Goal: Information Seeking & Learning: Learn about a topic

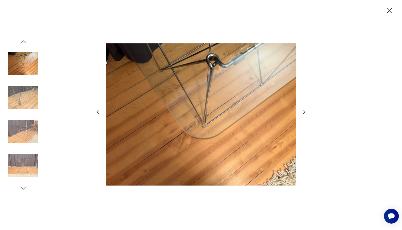
click at [31, 160] on img at bounding box center [23, 165] width 30 height 30
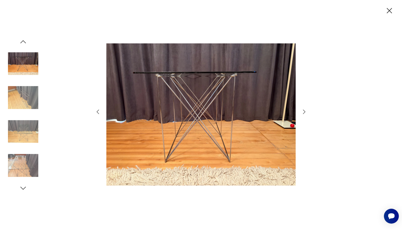
click at [31, 92] on img at bounding box center [23, 97] width 30 height 30
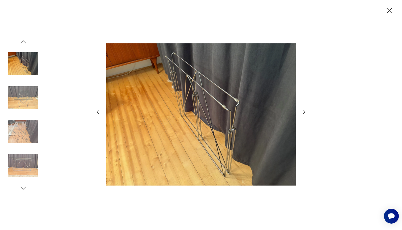
click at [16, 166] on img at bounding box center [23, 165] width 30 height 30
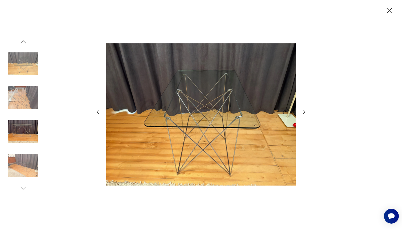
click at [36, 67] on img at bounding box center [23, 63] width 30 height 30
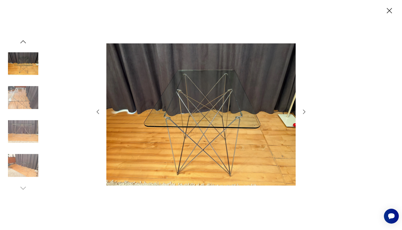
click at [393, 12] on icon "button" at bounding box center [389, 10] width 9 height 9
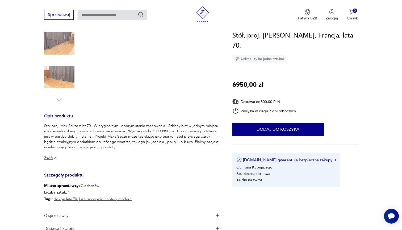
scroll to position [199, 0]
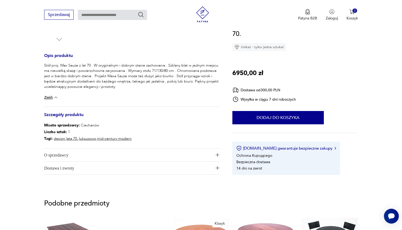
click at [54, 97] on img at bounding box center [55, 97] width 5 height 5
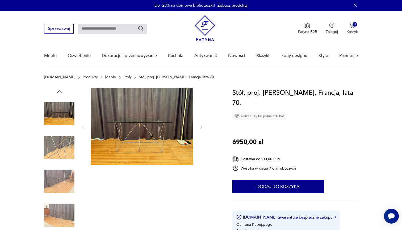
scroll to position [0, 0]
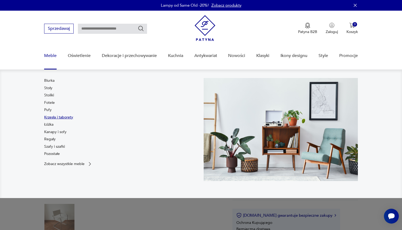
click at [50, 117] on link "Krzesła i taborety" at bounding box center [58, 117] width 29 height 5
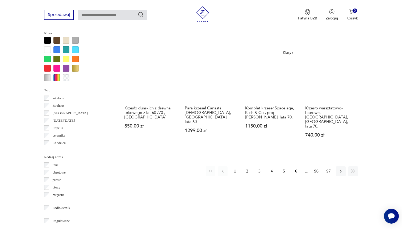
scroll to position [518, 0]
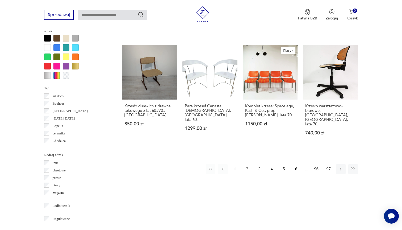
click at [245, 164] on button "2" at bounding box center [247, 169] width 10 height 10
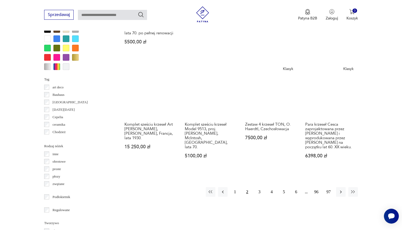
scroll to position [541, 0]
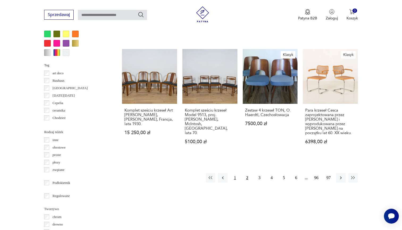
click at [236, 173] on button "1" at bounding box center [235, 178] width 10 height 10
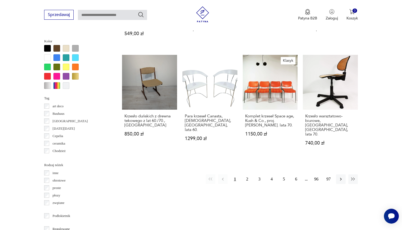
scroll to position [516, 0]
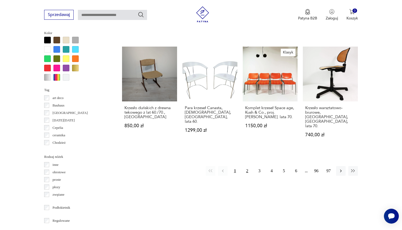
click at [248, 166] on button "2" at bounding box center [247, 171] width 10 height 10
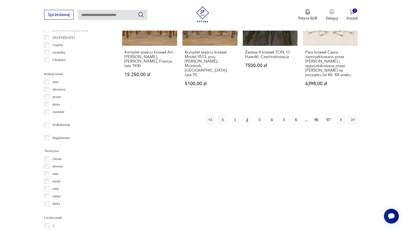
scroll to position [602, 0]
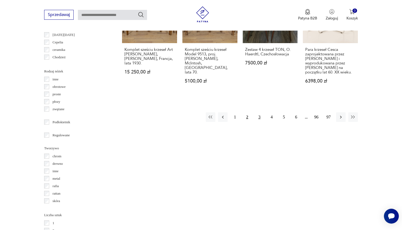
click at [260, 115] on button "3" at bounding box center [260, 117] width 10 height 10
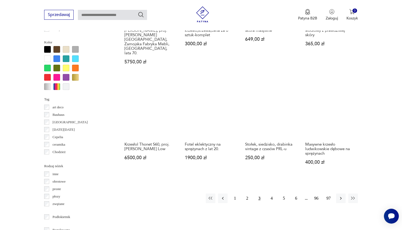
scroll to position [517, 0]
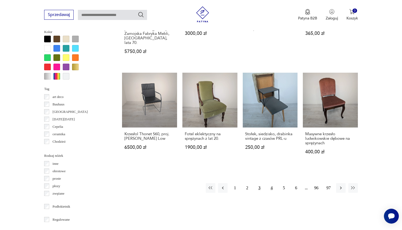
click at [273, 183] on button "4" at bounding box center [272, 188] width 10 height 10
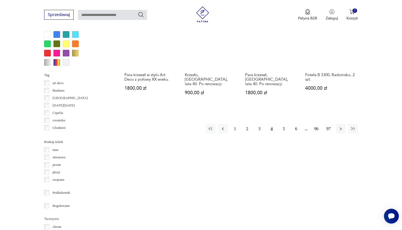
scroll to position [549, 0]
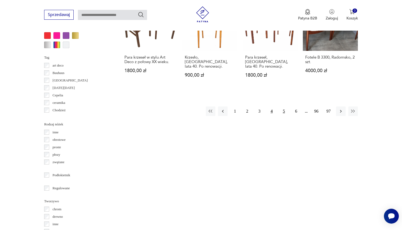
click at [285, 110] on button "5" at bounding box center [284, 111] width 10 height 10
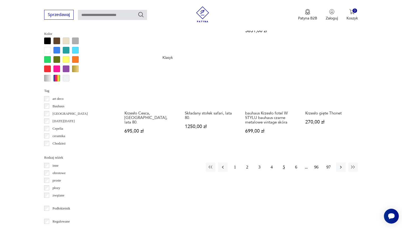
scroll to position [516, 0]
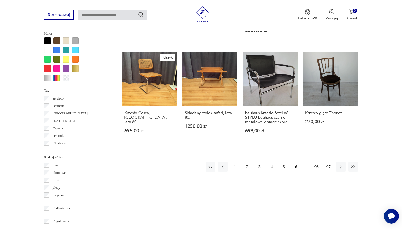
click at [294, 165] on button "6" at bounding box center [296, 167] width 10 height 10
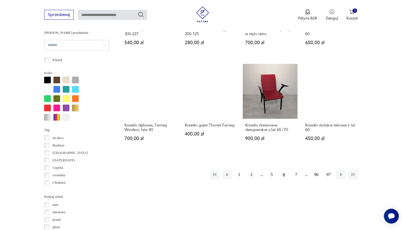
scroll to position [484, 0]
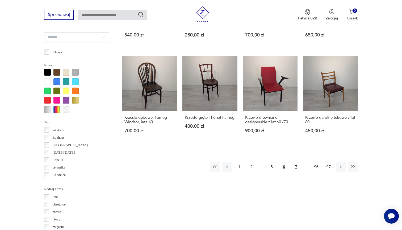
click at [295, 171] on button "7" at bounding box center [296, 167] width 10 height 10
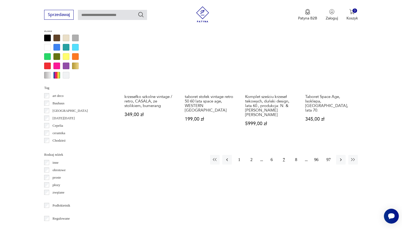
scroll to position [519, 0]
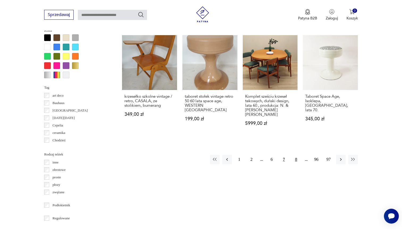
click at [296, 163] on button "8" at bounding box center [296, 159] width 10 height 10
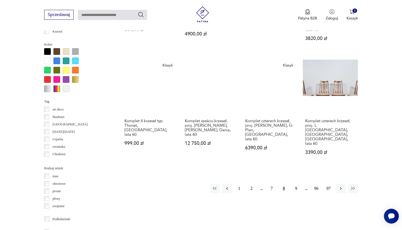
scroll to position [520, 0]
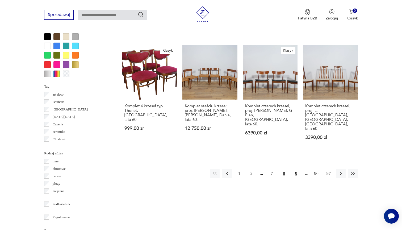
click at [295, 168] on button "9" at bounding box center [296, 173] width 10 height 10
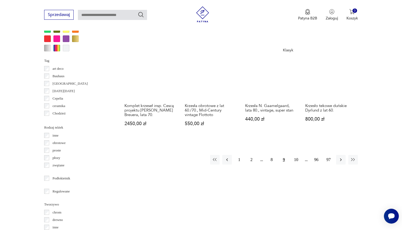
scroll to position [547, 0]
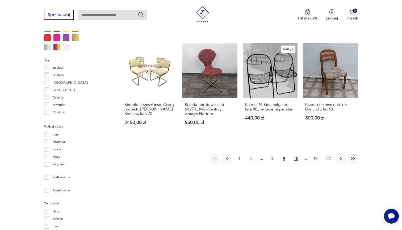
click at [296, 154] on button "10" at bounding box center [296, 159] width 10 height 10
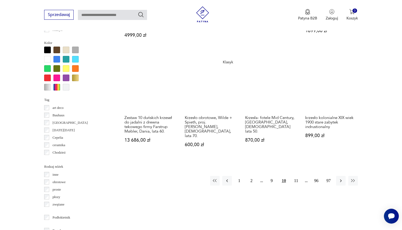
scroll to position [545, 0]
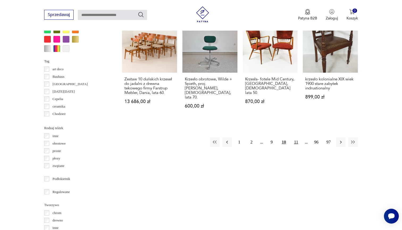
click at [298, 141] on button "11" at bounding box center [296, 142] width 10 height 10
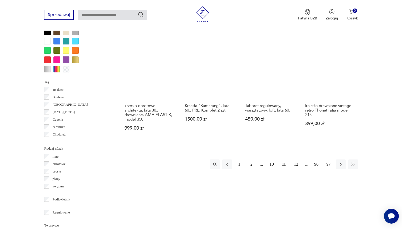
scroll to position [532, 0]
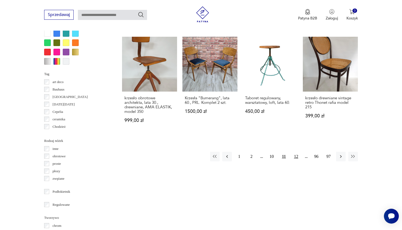
click at [295, 151] on button "12" at bounding box center [296, 156] width 10 height 10
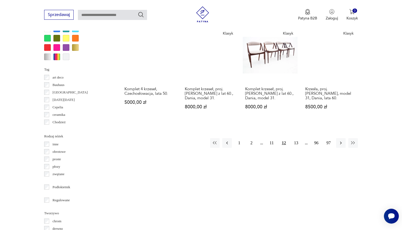
scroll to position [547, 0]
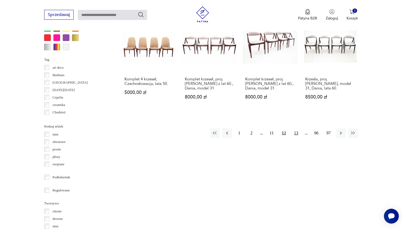
click at [296, 137] on button "13" at bounding box center [296, 133] width 10 height 10
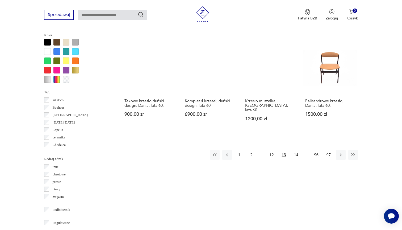
scroll to position [517, 0]
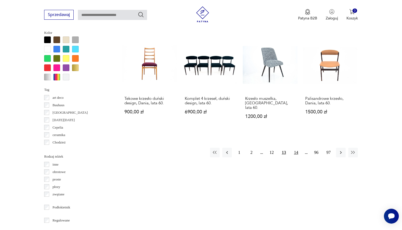
click at [296, 148] on button "14" at bounding box center [296, 153] width 10 height 10
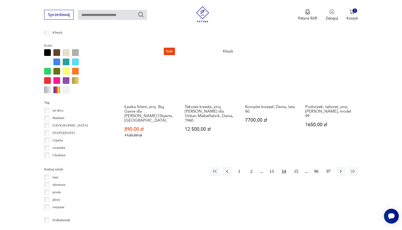
scroll to position [505, 0]
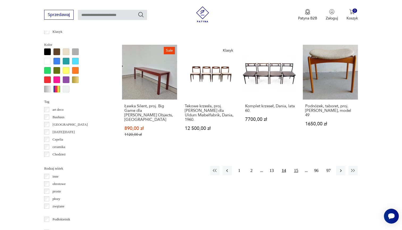
click at [295, 168] on button "15" at bounding box center [296, 171] width 10 height 10
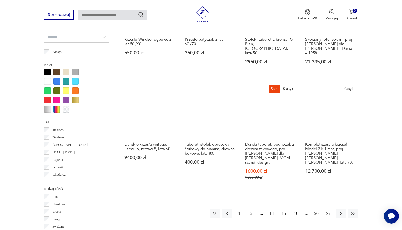
scroll to position [504, 0]
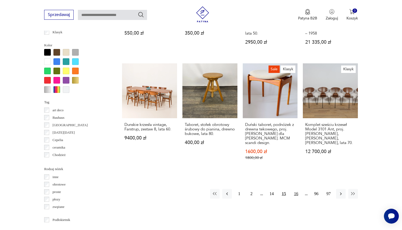
click at [295, 189] on button "16" at bounding box center [296, 194] width 10 height 10
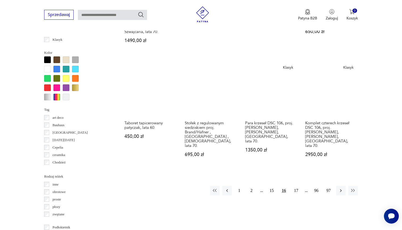
scroll to position [502, 0]
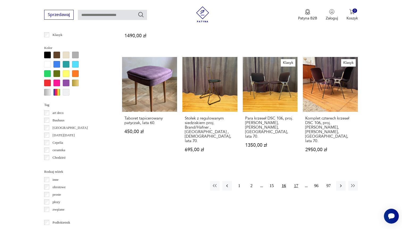
click at [293, 181] on button "17" at bounding box center [296, 186] width 10 height 10
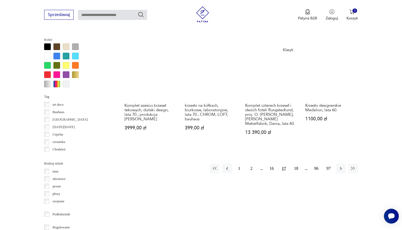
scroll to position [519, 0]
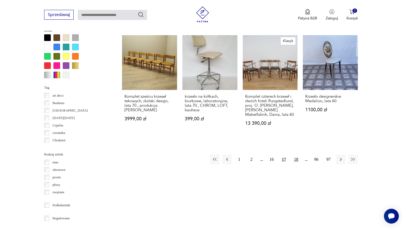
click at [295, 164] on button "18" at bounding box center [296, 159] width 10 height 10
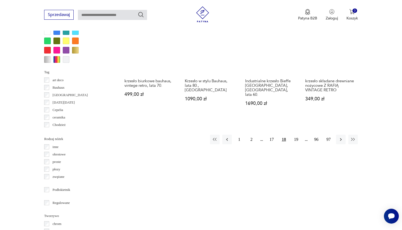
scroll to position [555, 0]
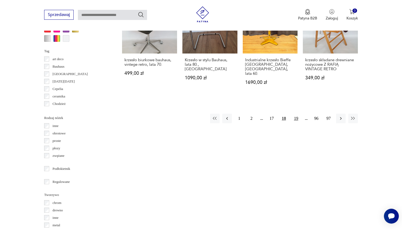
click at [296, 123] on button "19" at bounding box center [296, 118] width 10 height 10
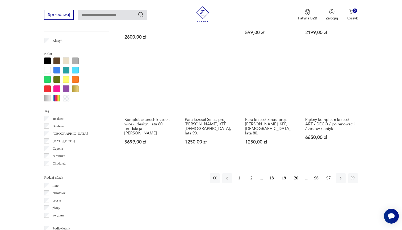
scroll to position [498, 0]
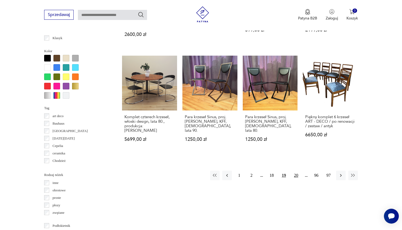
click at [298, 170] on button "20" at bounding box center [296, 175] width 10 height 10
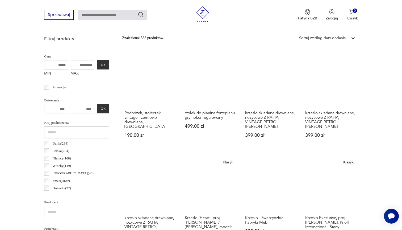
scroll to position [141, 0]
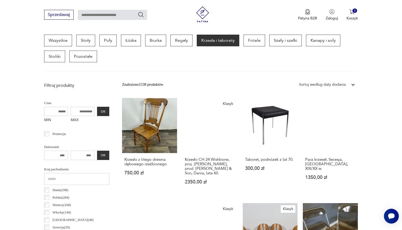
scroll to position [498, 0]
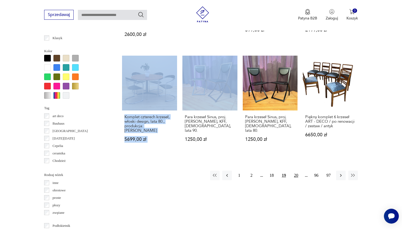
click at [295, 170] on button "20" at bounding box center [296, 175] width 10 height 10
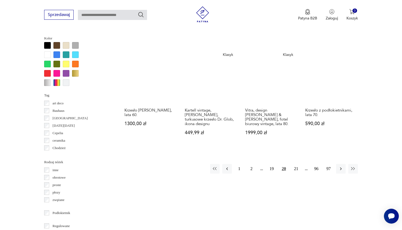
scroll to position [523, 0]
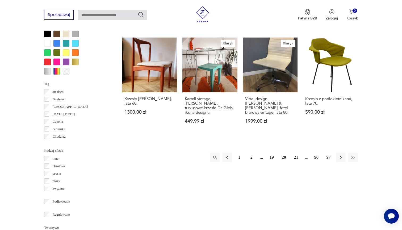
click at [295, 158] on button "21" at bounding box center [296, 157] width 10 height 10
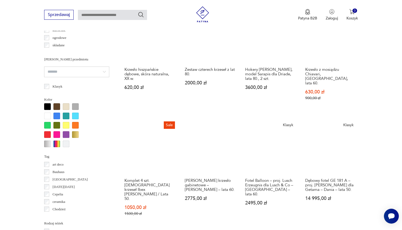
scroll to position [507, 0]
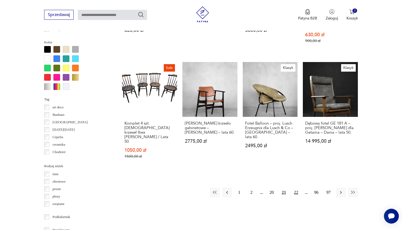
click at [296, 187] on button "22" at bounding box center [296, 192] width 10 height 10
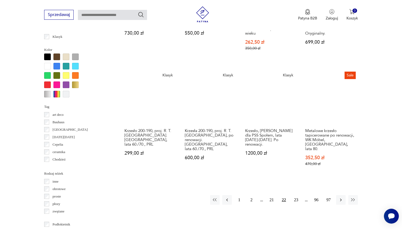
scroll to position [505, 0]
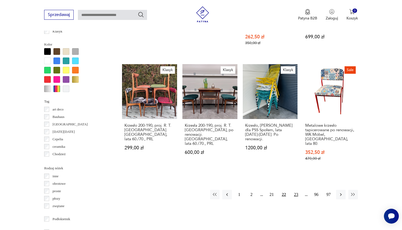
click at [296, 189] on button "23" at bounding box center [296, 194] width 10 height 10
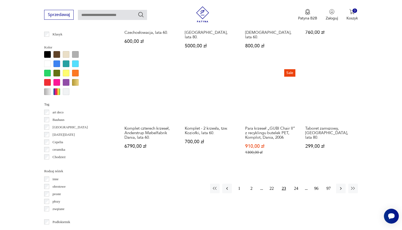
scroll to position [502, 0]
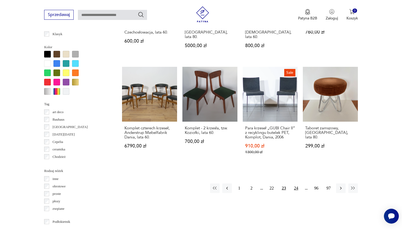
click at [295, 183] on button "24" at bounding box center [296, 188] width 10 height 10
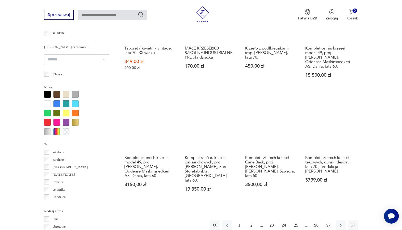
scroll to position [500, 0]
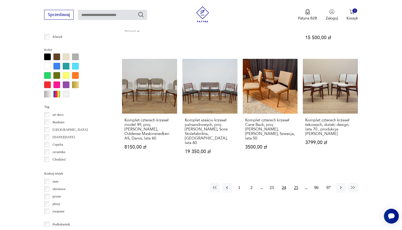
click at [297, 183] on button "25" at bounding box center [296, 188] width 10 height 10
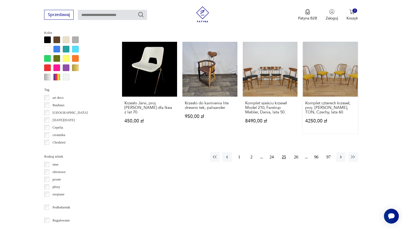
scroll to position [523, 0]
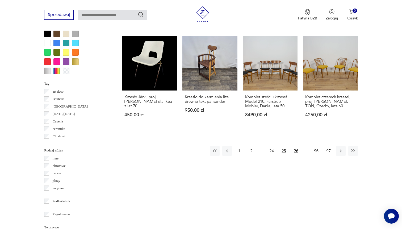
click at [294, 147] on button "26" at bounding box center [296, 151] width 10 height 10
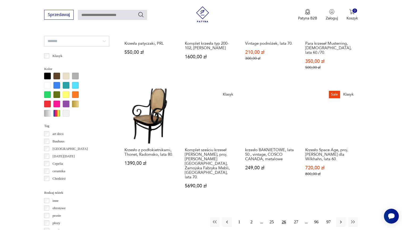
scroll to position [481, 0]
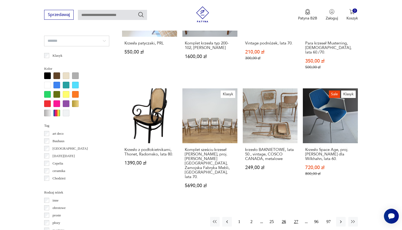
click at [296, 217] on button "27" at bounding box center [296, 222] width 10 height 10
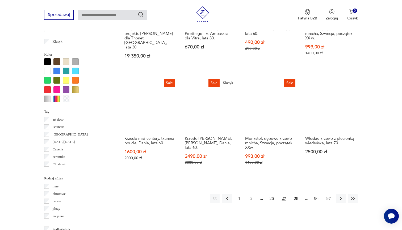
scroll to position [513, 0]
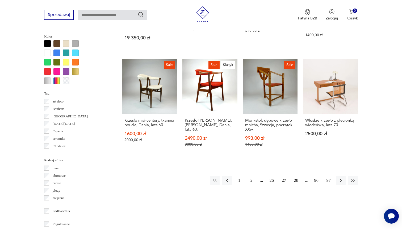
click at [297, 177] on button "28" at bounding box center [296, 180] width 10 height 10
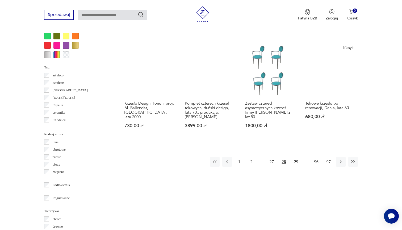
scroll to position [542, 0]
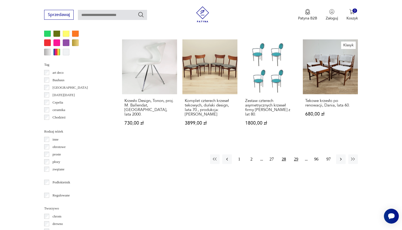
click at [296, 154] on button "29" at bounding box center [296, 159] width 10 height 10
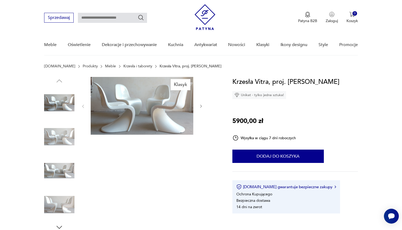
scroll to position [8, 0]
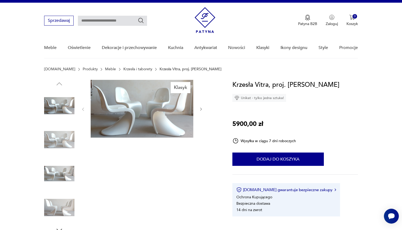
click at [148, 115] on img at bounding box center [142, 109] width 103 height 58
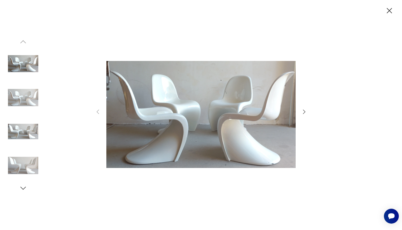
click at [390, 10] on icon "button" at bounding box center [389, 10] width 5 height 5
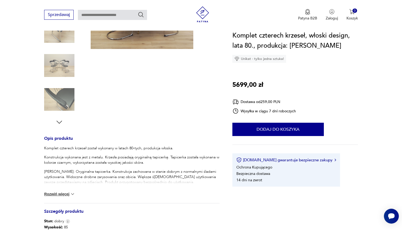
scroll to position [145, 0]
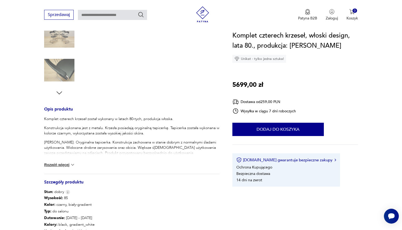
click at [66, 164] on button "Rozwiń więcej" at bounding box center [59, 164] width 31 height 5
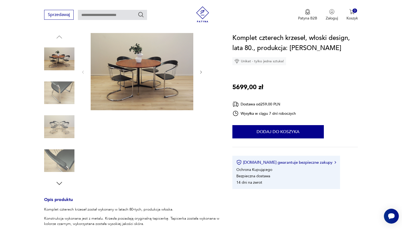
scroll to position [58, 0]
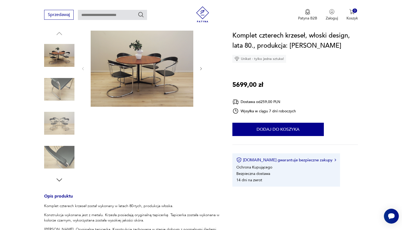
click at [60, 124] on img at bounding box center [59, 123] width 30 height 30
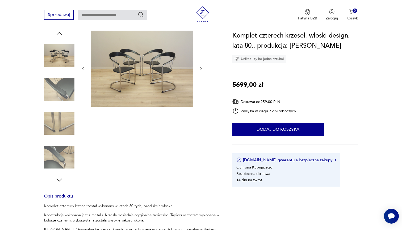
click at [146, 93] on img at bounding box center [142, 68] width 103 height 77
